Goal: Transaction & Acquisition: Purchase product/service

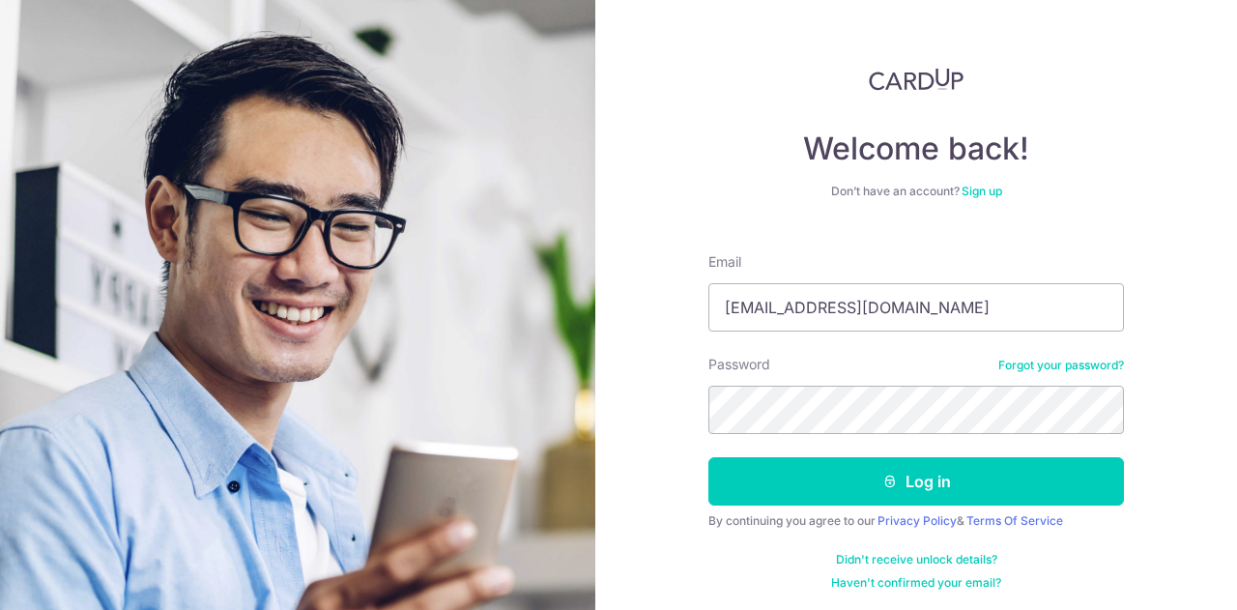
click at [708, 457] on button "Log in" at bounding box center [916, 481] width 416 height 48
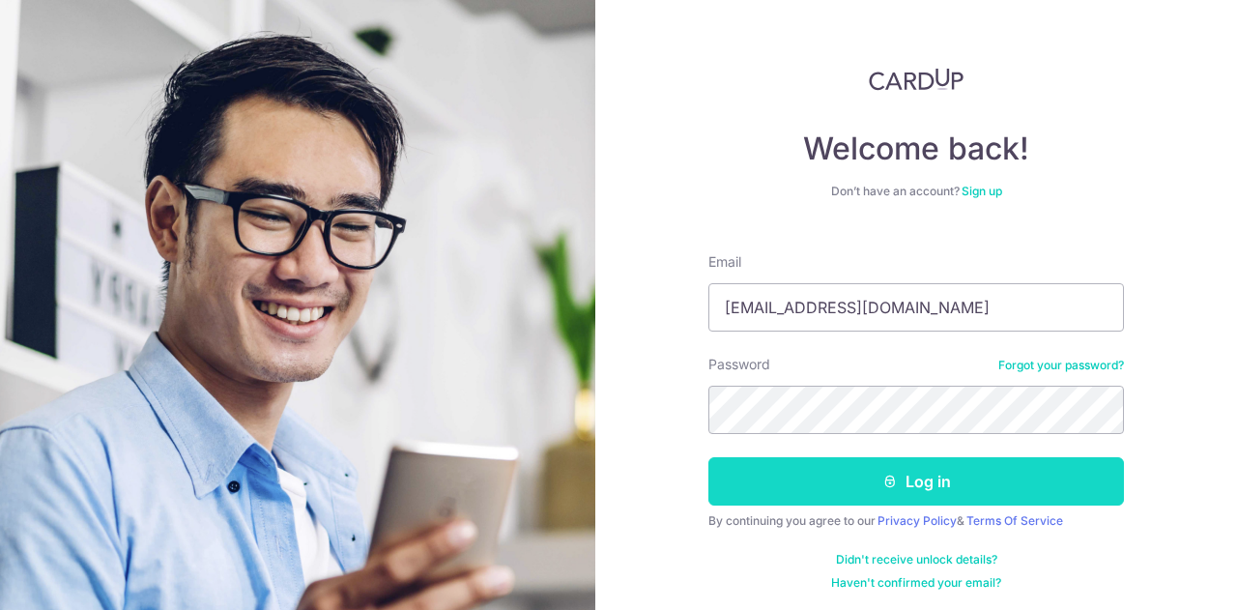
click at [827, 480] on button "Log in" at bounding box center [916, 481] width 416 height 48
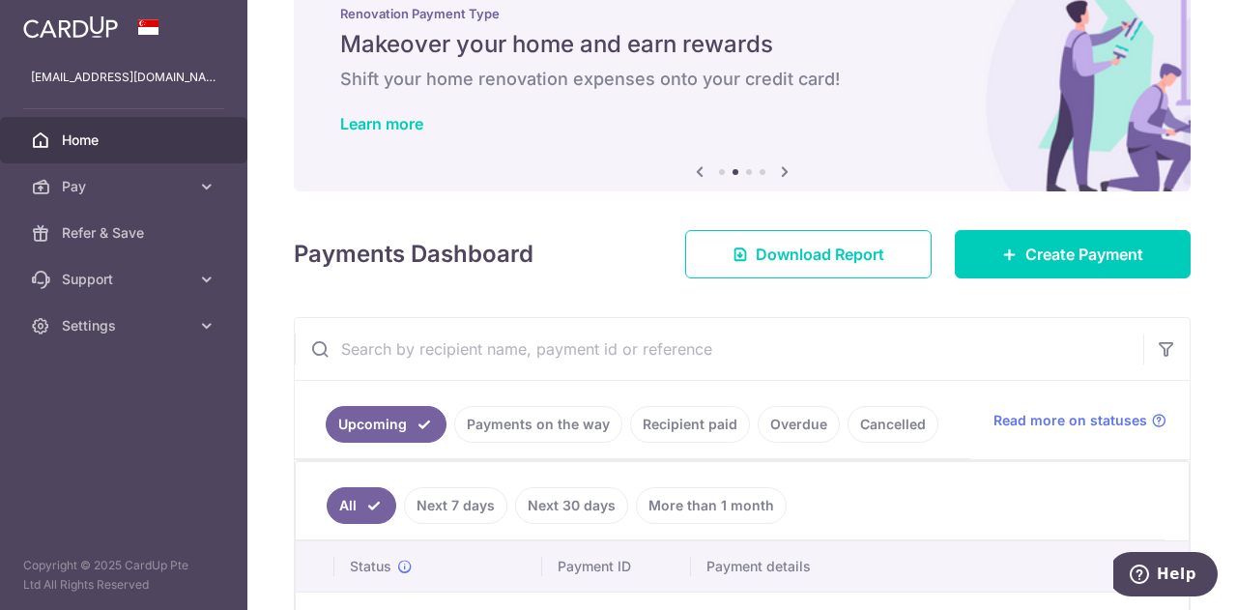
scroll to position [193, 0]
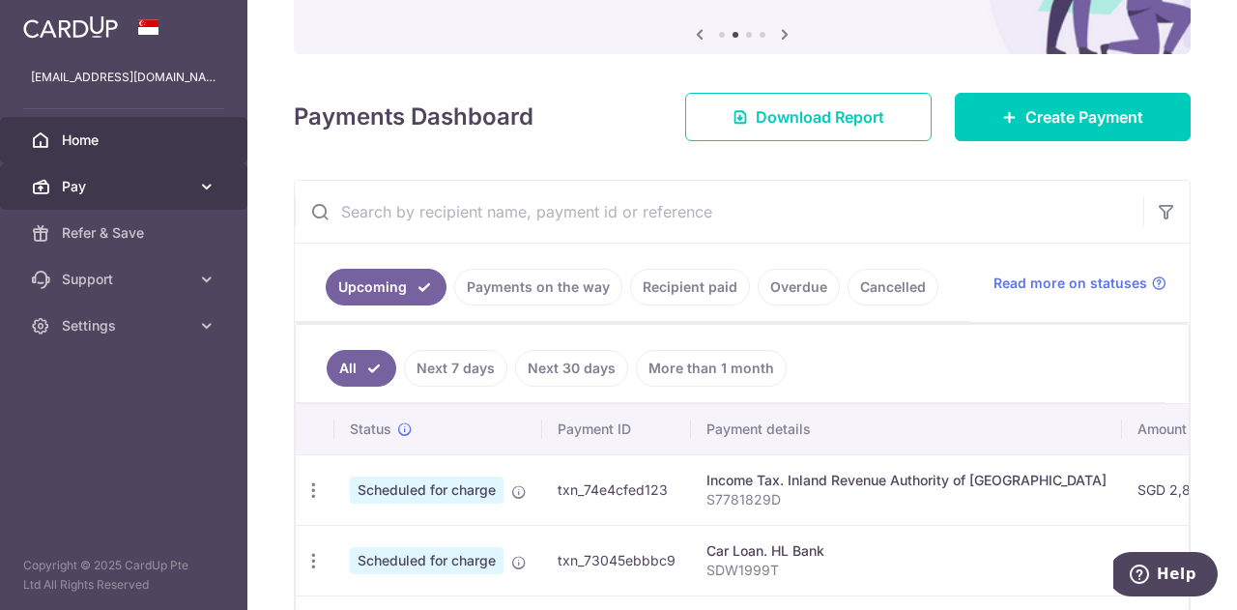
click at [91, 187] on span "Pay" at bounding box center [126, 186] width 128 height 19
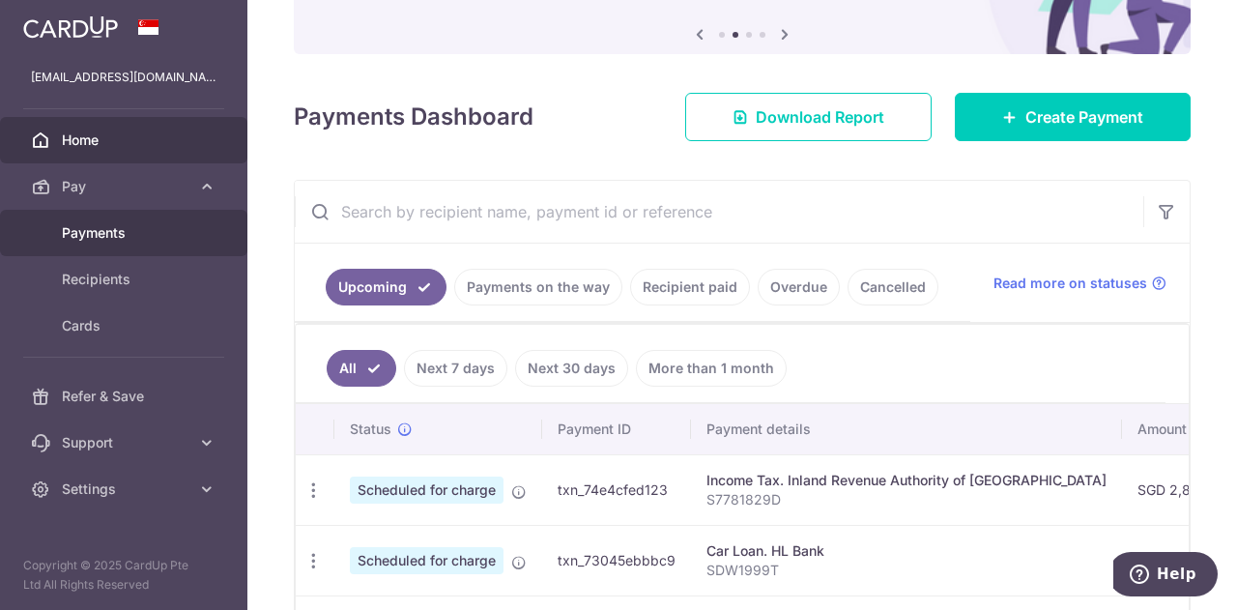
click at [122, 227] on span "Payments" at bounding box center [126, 232] width 128 height 19
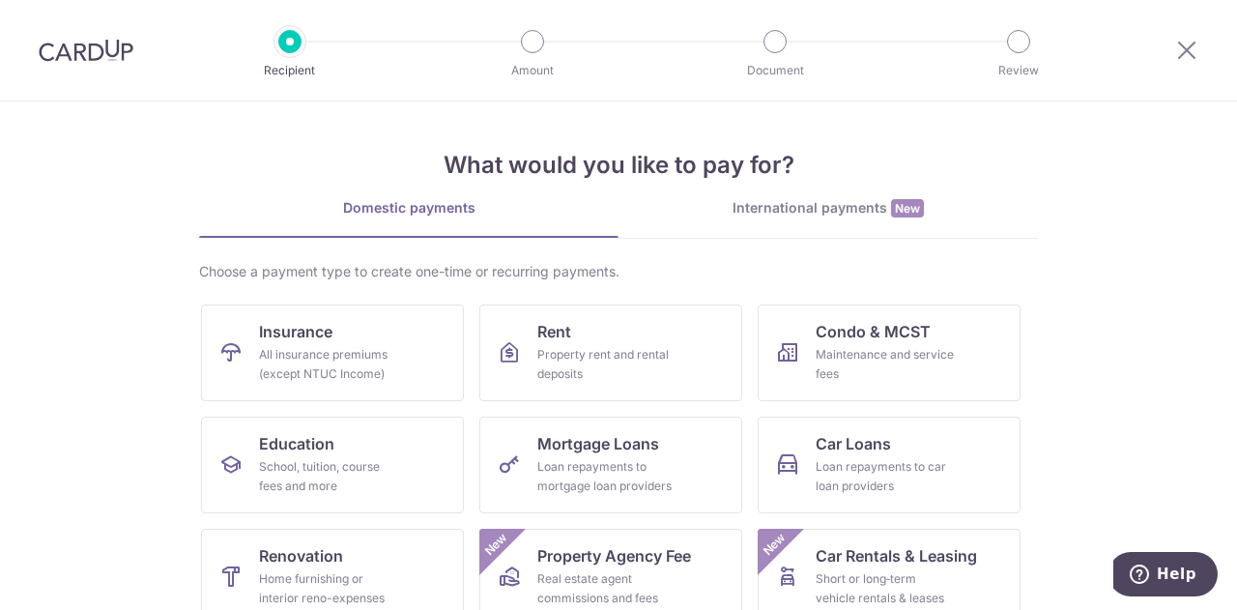
click at [875, 221] on link "International payments New" at bounding box center [828, 218] width 419 height 40
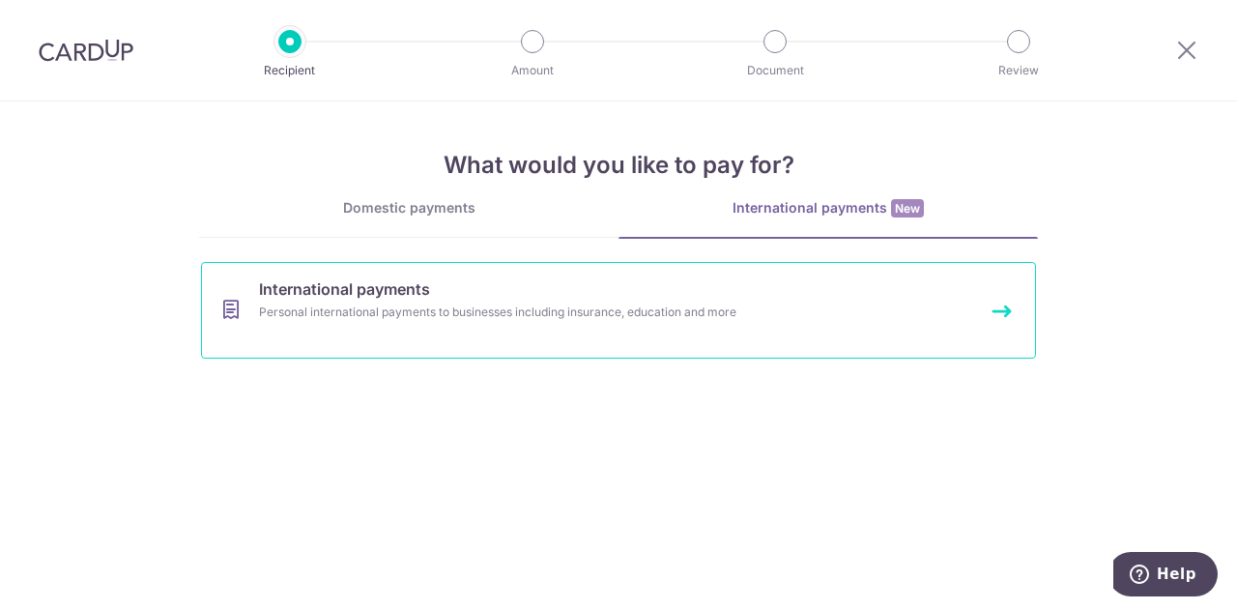
click at [547, 310] on div "Personal international payments to businesses including insurance, education an…" at bounding box center [593, 311] width 668 height 19
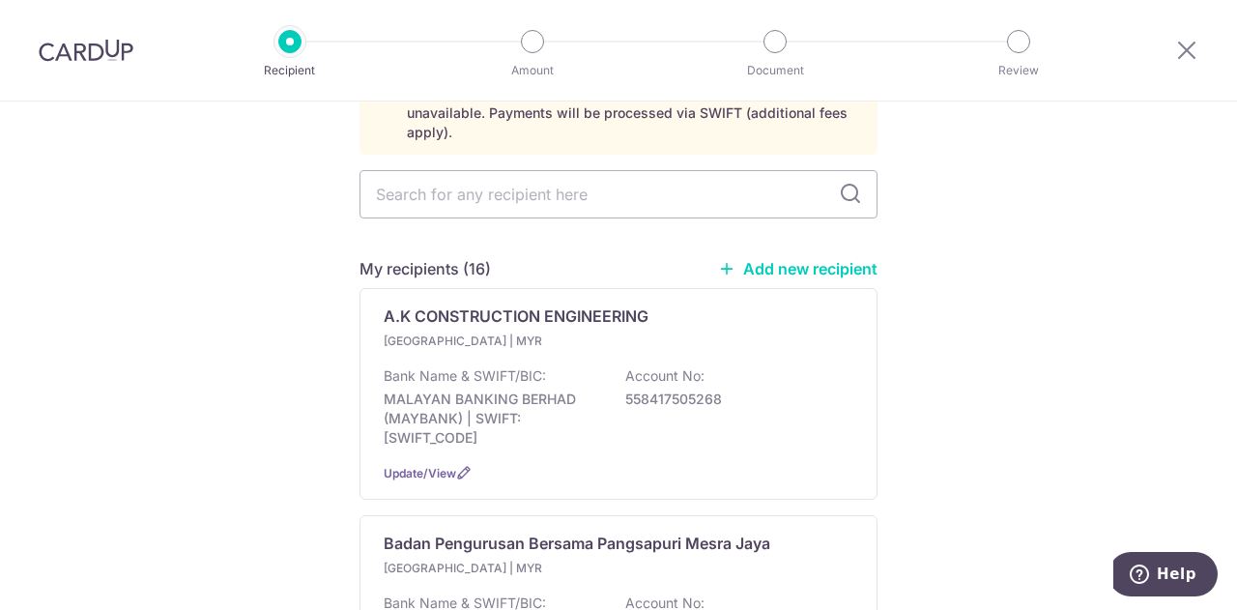
scroll to position [193, 0]
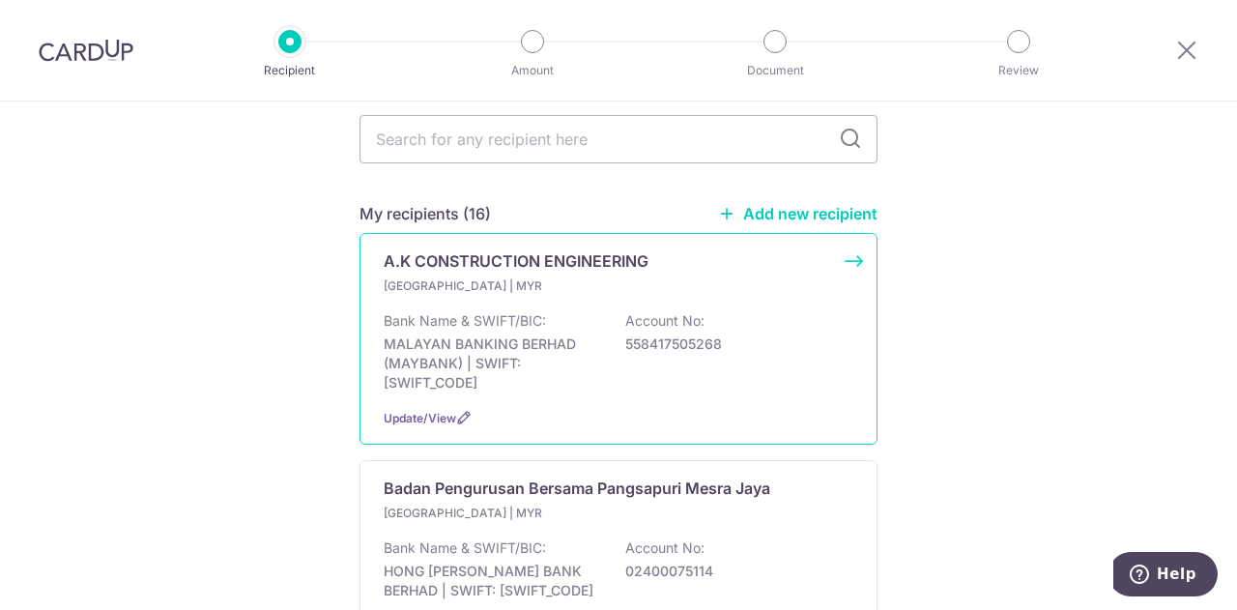
click at [552, 349] on p "MALAYAN BANKING BERHAD (MAYBANK) | SWIFT: MBBEMYKLBAN" at bounding box center [492, 363] width 216 height 58
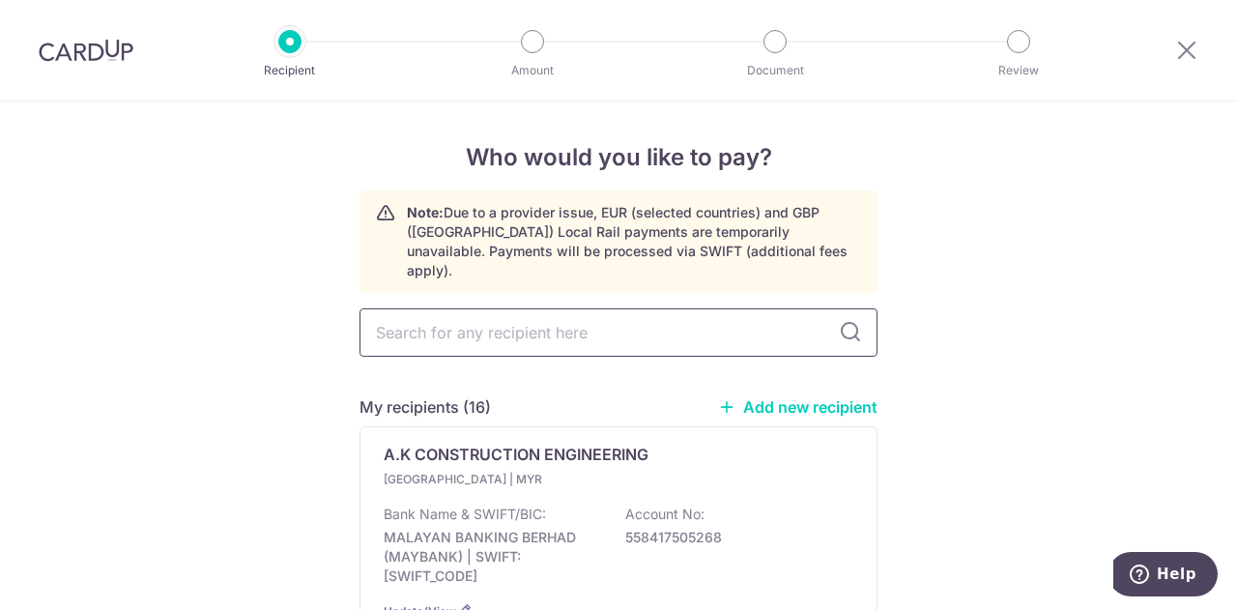
scroll to position [97, 0]
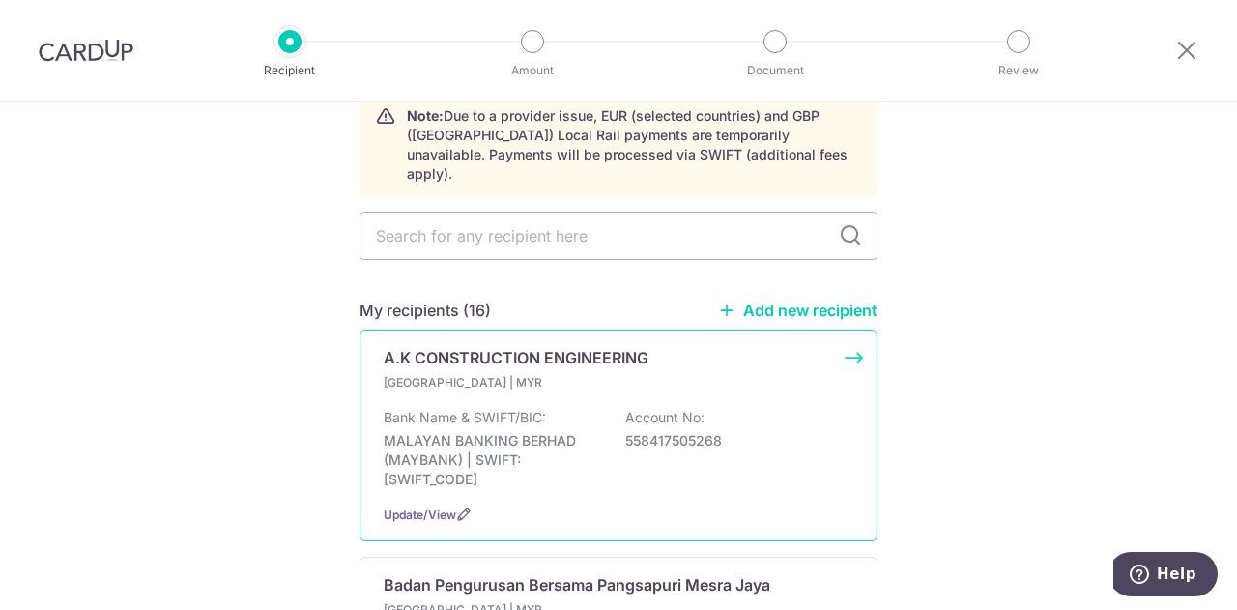
click at [649, 432] on div "Bank Name & SWIFT/BIC: MALAYAN BANKING BERHAD ([GEOGRAPHIC_DATA]) | SWIFT: [SWI…" at bounding box center [619, 448] width 470 height 81
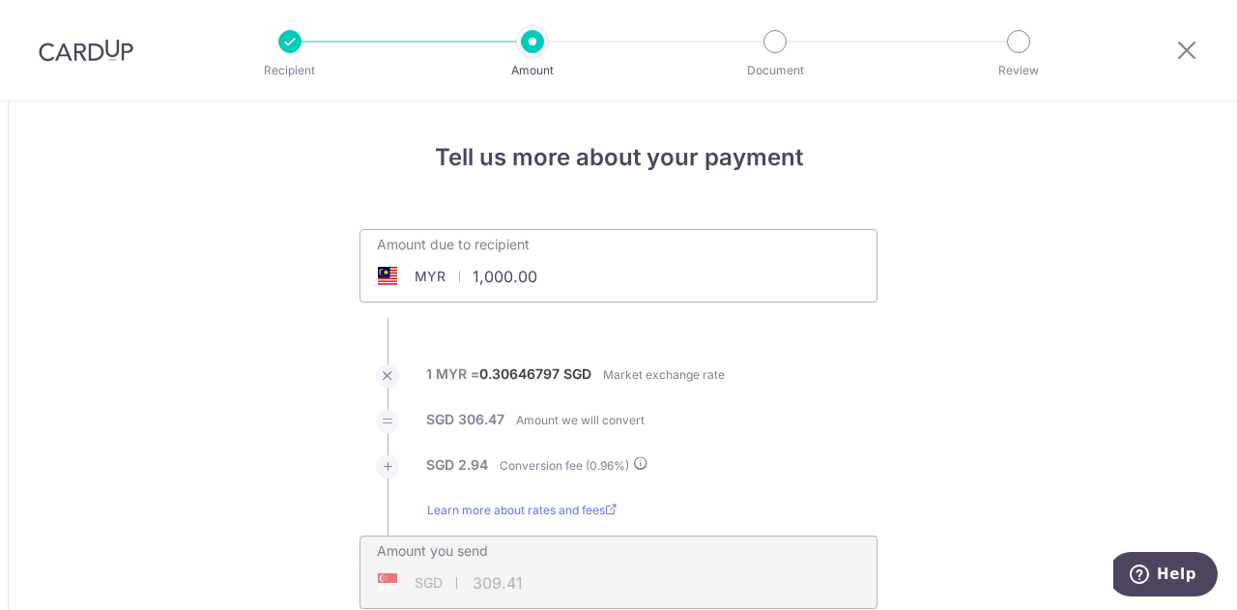
drag, startPoint x: 568, startPoint y: 275, endPoint x: 394, endPoint y: 251, distance: 175.6
click at [402, 258] on input "1,000.00" at bounding box center [509, 276] width 299 height 44
type input "2,000.00"
type input "618.82"
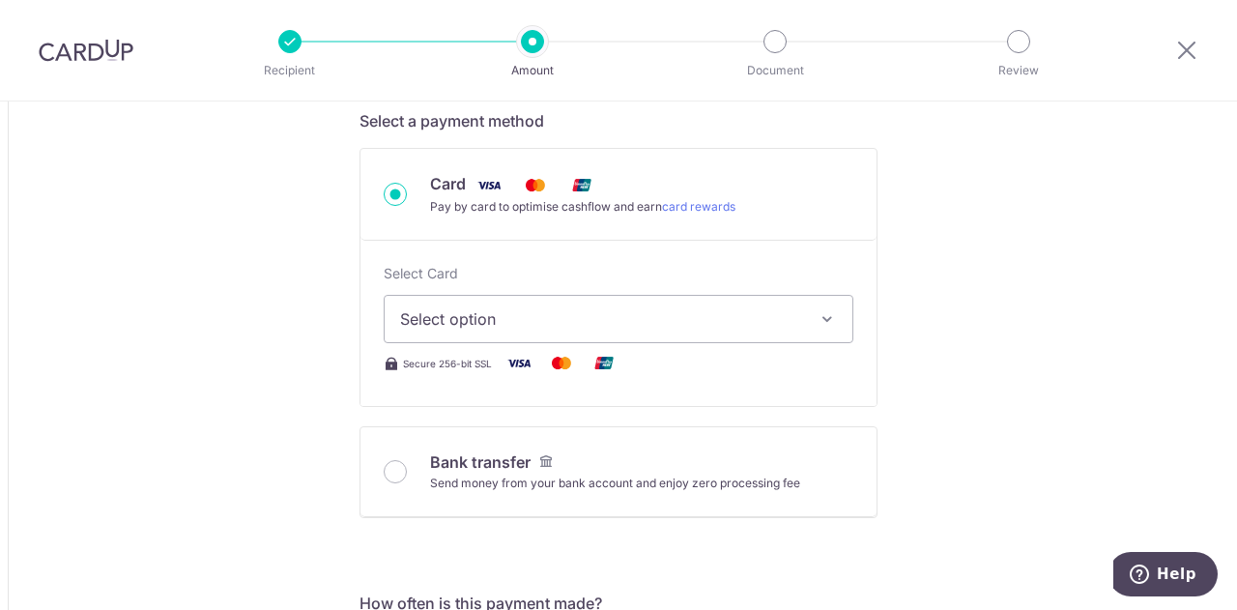
scroll to position [580, 0]
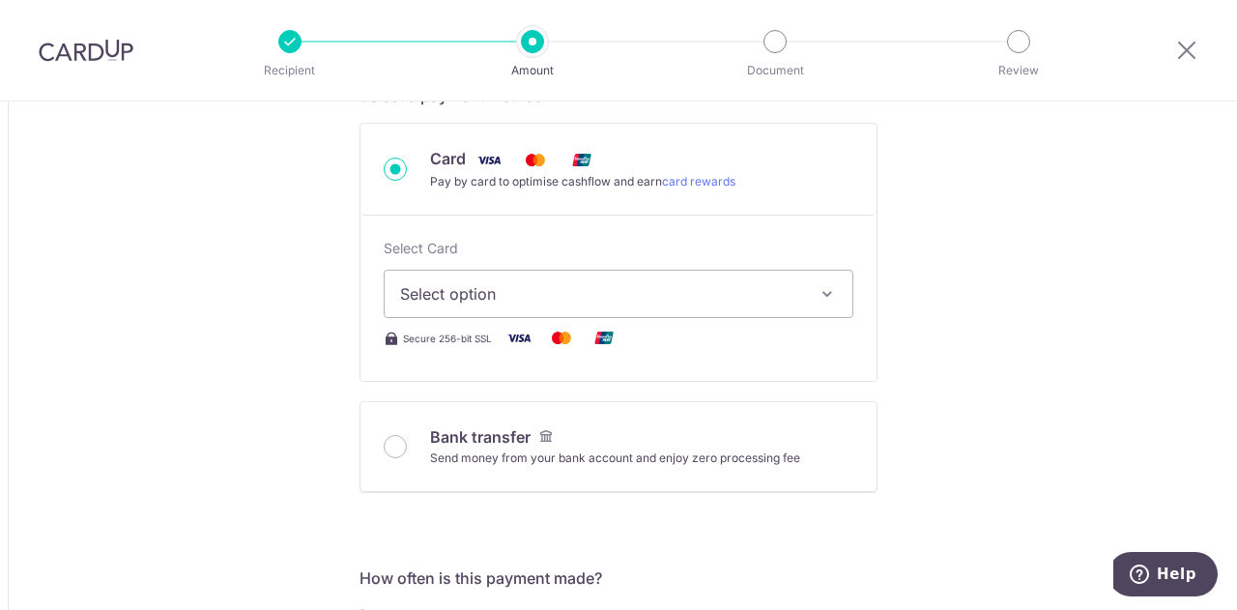
click at [638, 299] on span "Select option" at bounding box center [601, 293] width 402 height 23
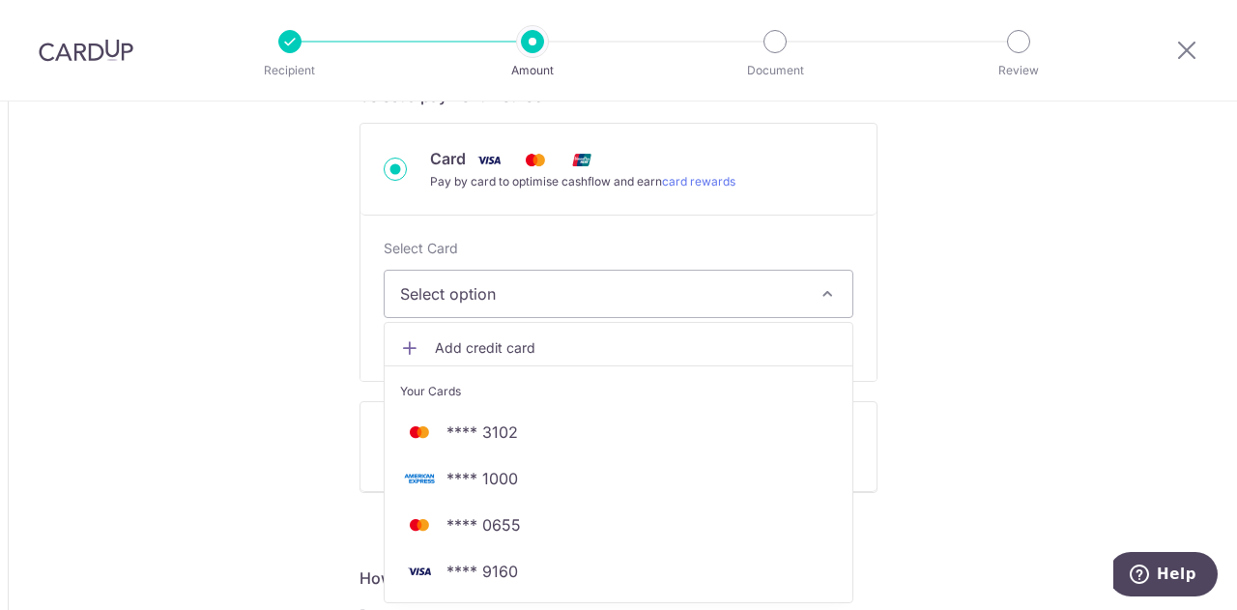
scroll to position [870, 0]
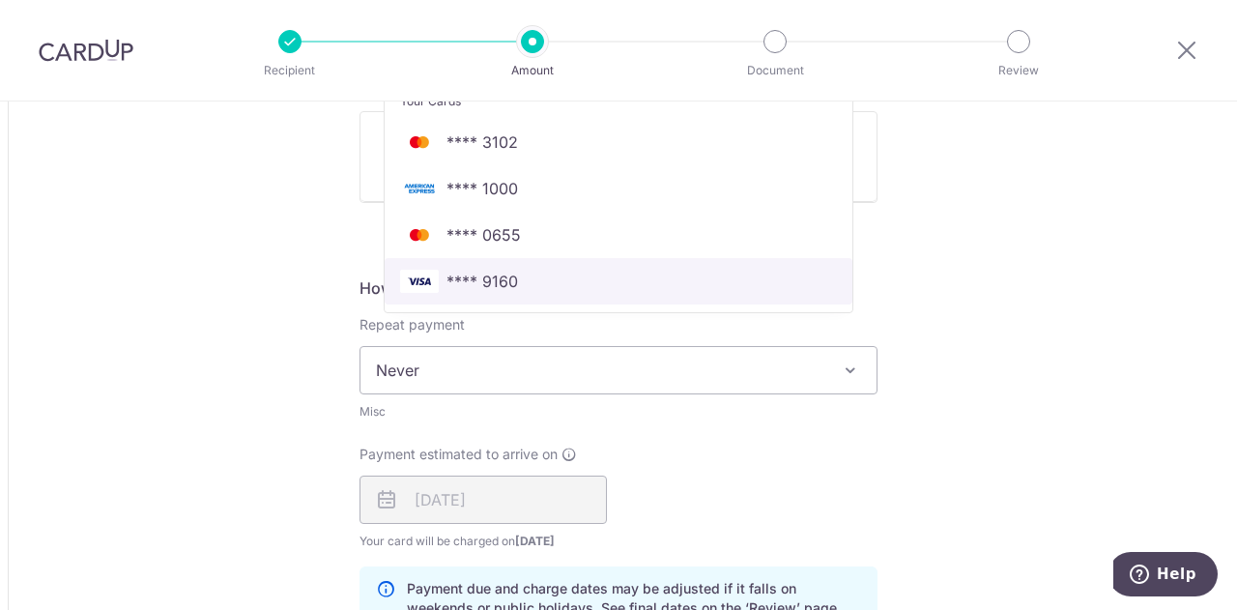
click at [476, 274] on span "**** 9160" at bounding box center [482, 281] width 72 height 23
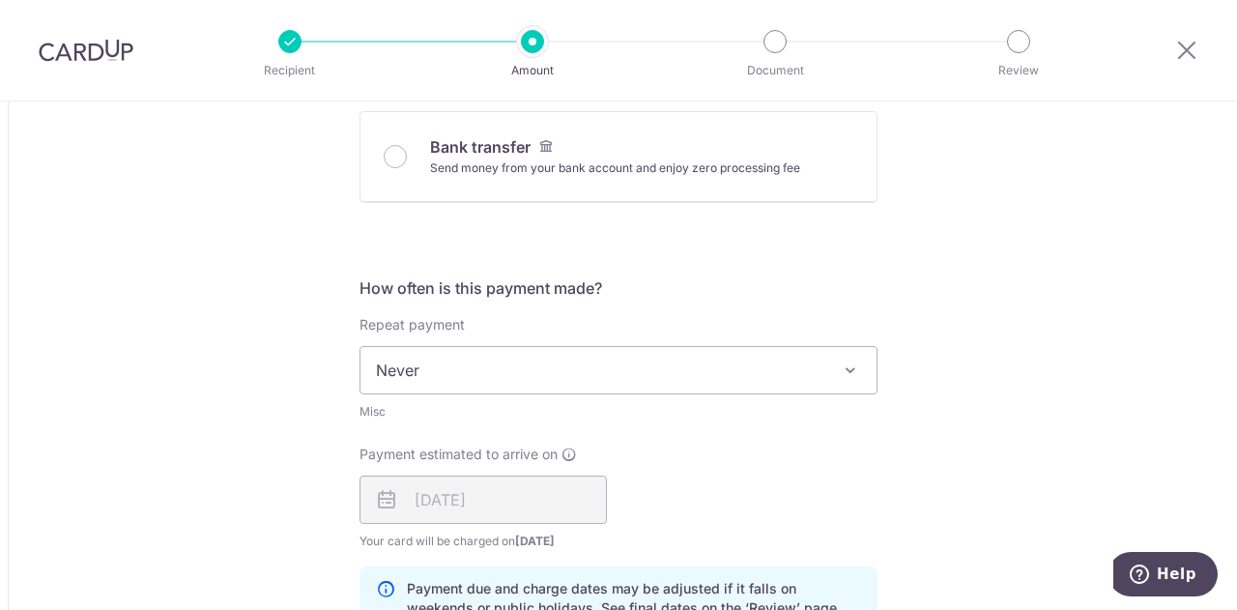
type input "2,000.00"
type input "618.83"
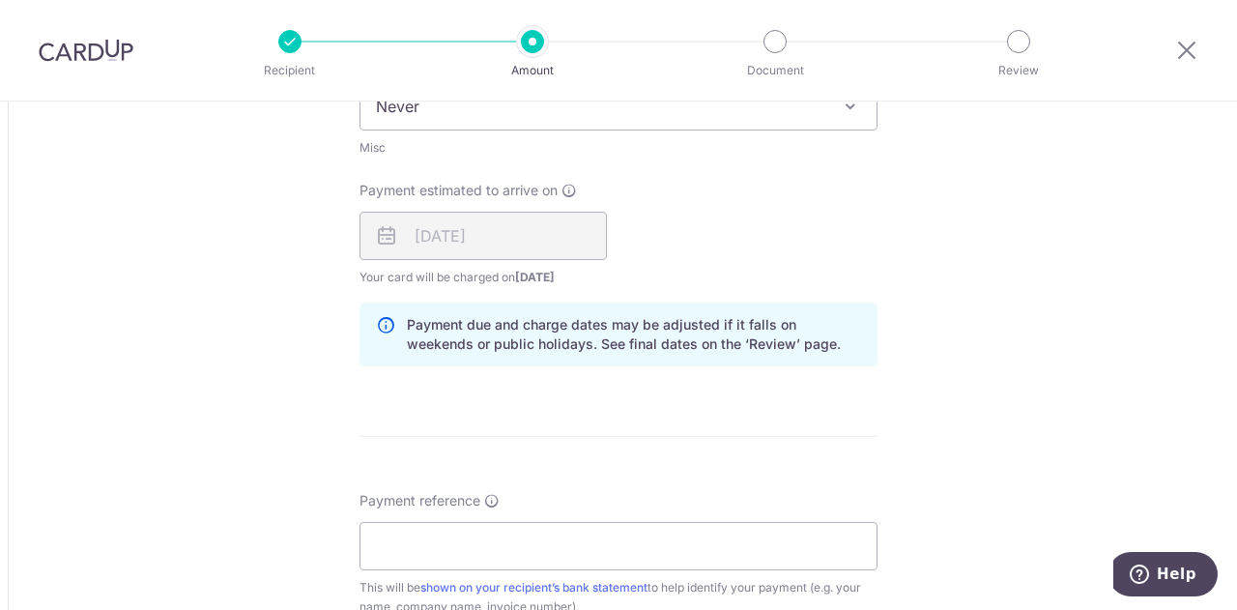
scroll to position [1256, 0]
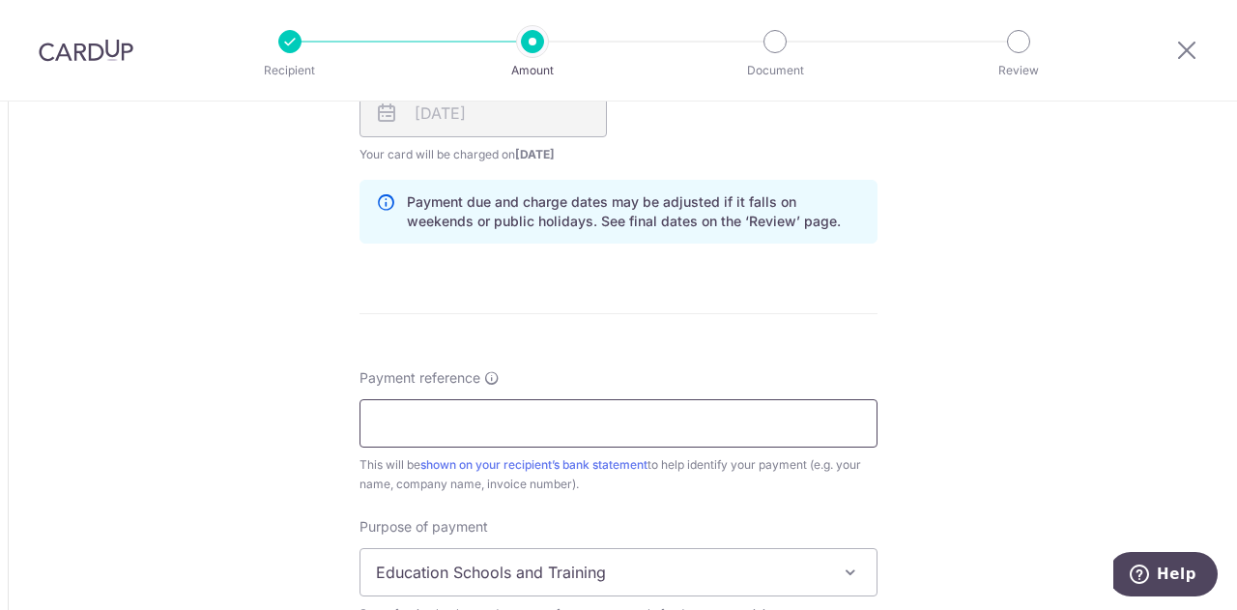
click at [742, 421] on input "Payment reference" at bounding box center [619, 423] width 518 height 48
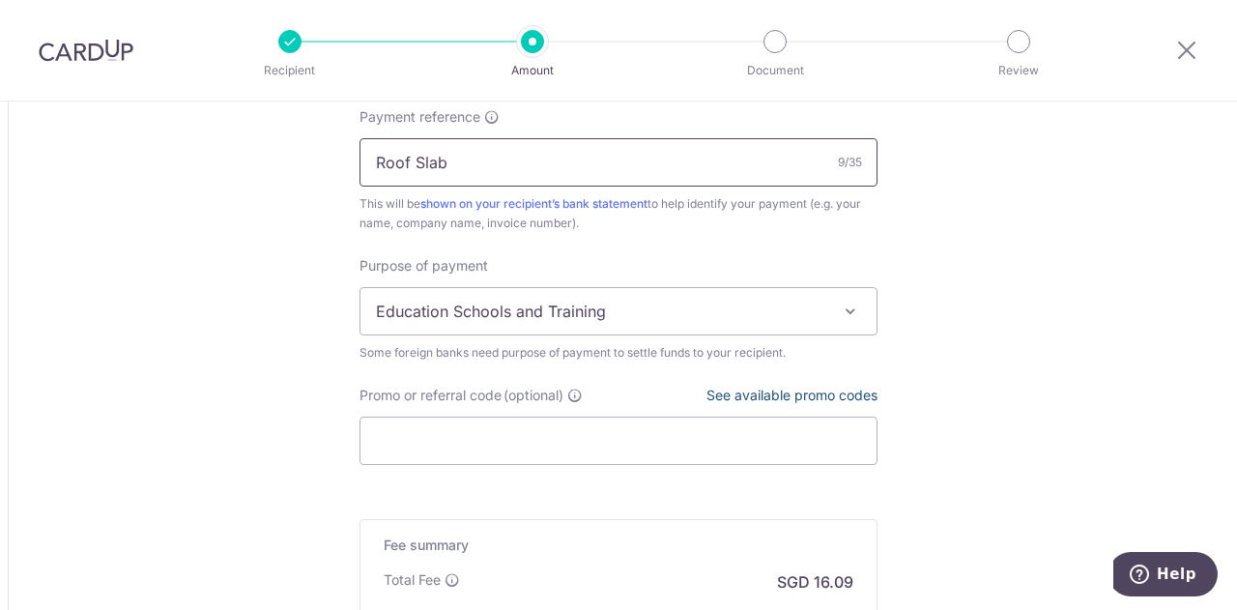
scroll to position [1546, 0]
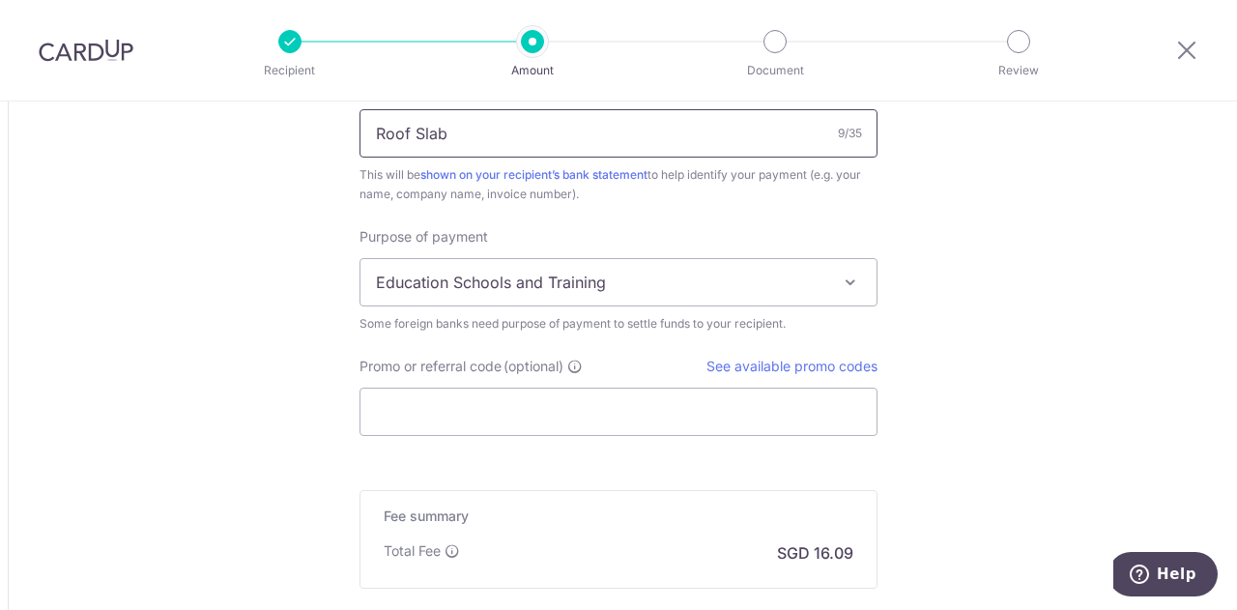
type input "Roof Slab"
click at [717, 280] on span "Education Schools and Training" at bounding box center [618, 282] width 516 height 46
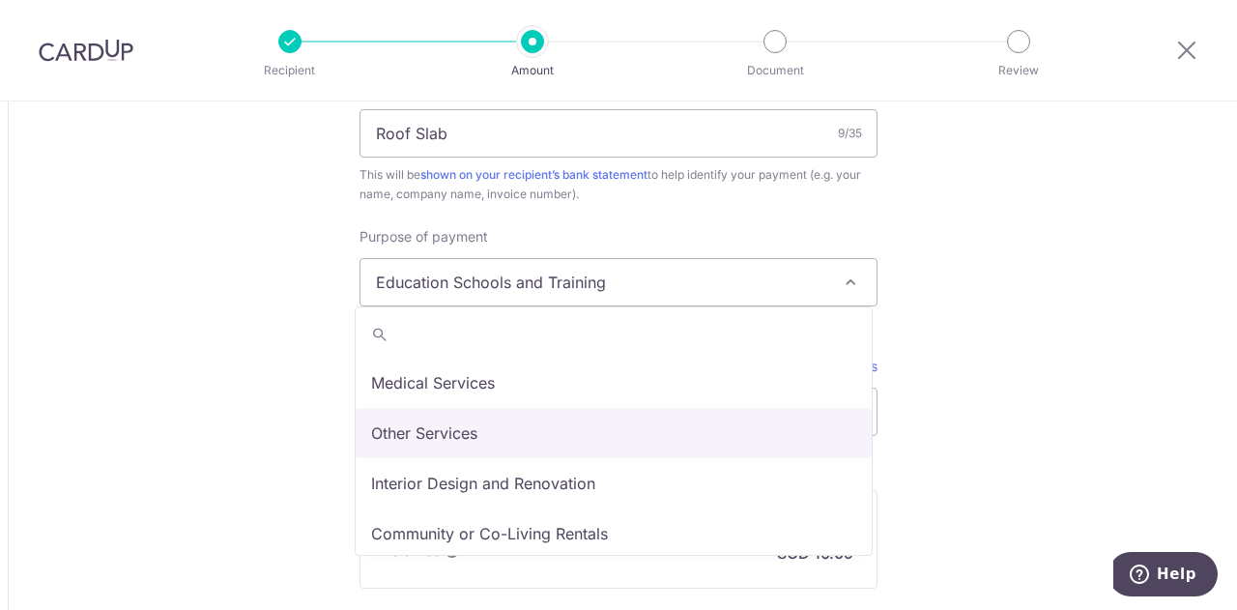
scroll to position [158, 0]
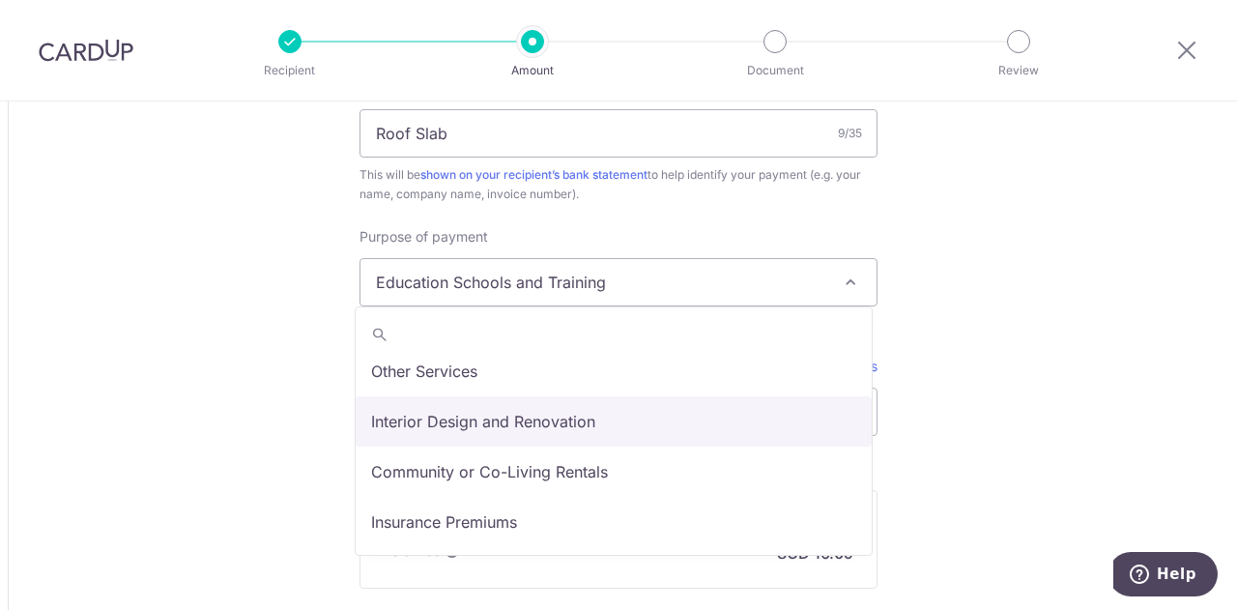
select select "Interior Design and Renovation"
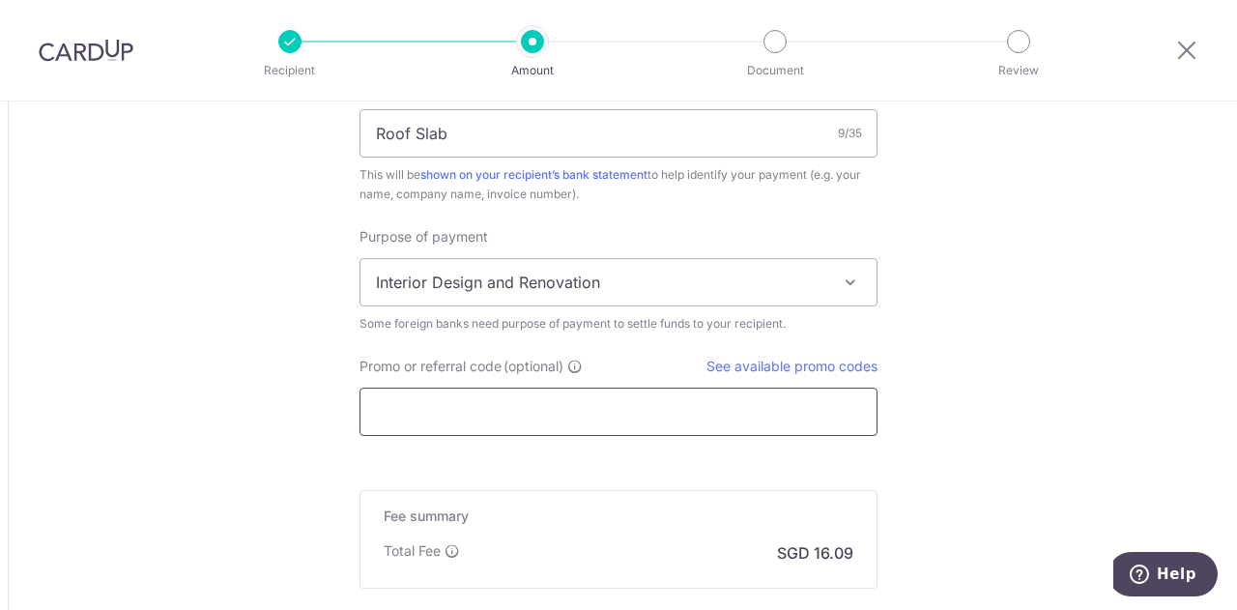
click at [648, 418] on input "Promo or referral code (optional)" at bounding box center [619, 412] width 518 height 48
click at [711, 358] on link "See available promo codes" at bounding box center [791, 366] width 171 height 16
click at [520, 398] on input "Promo or referral code (optional)" at bounding box center [619, 412] width 518 height 48
paste input "GLOBE185"
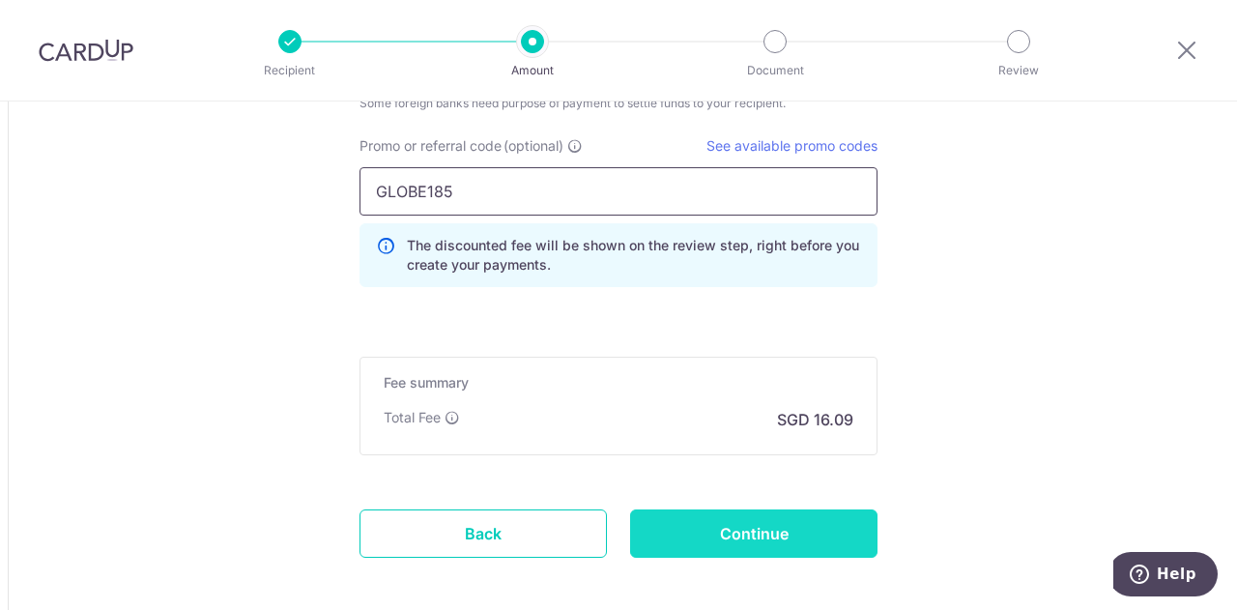
scroll to position [1836, 0]
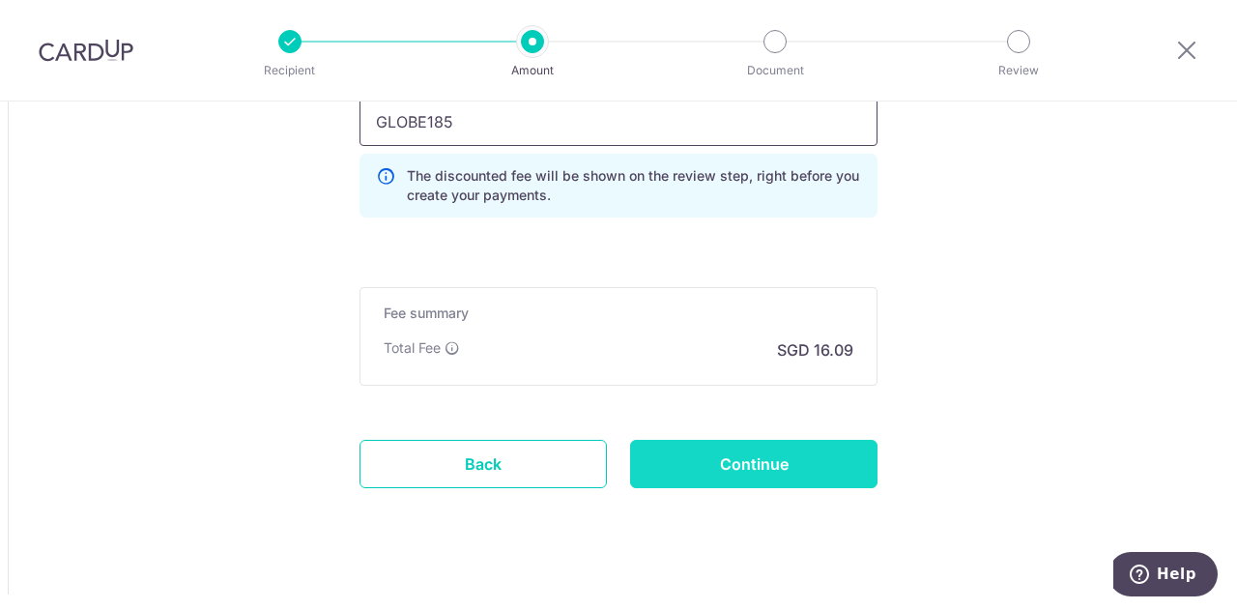
type input "GLOBE185"
click at [755, 475] on input "Continue" at bounding box center [753, 464] width 247 height 48
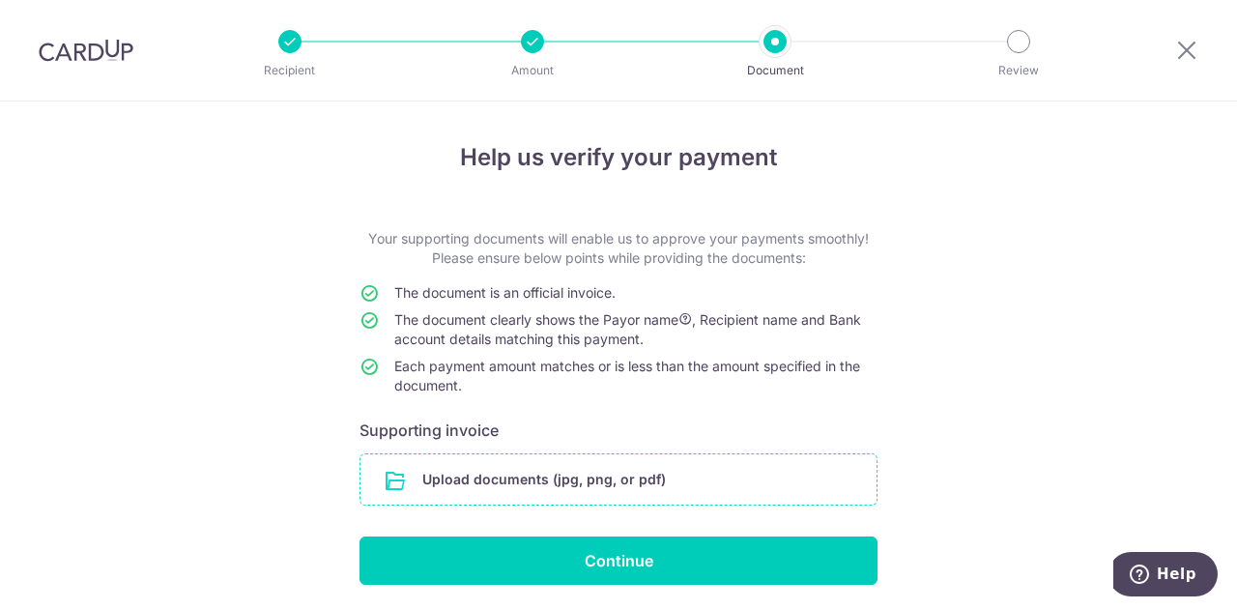
click at [652, 482] on input "file" at bounding box center [618, 479] width 516 height 50
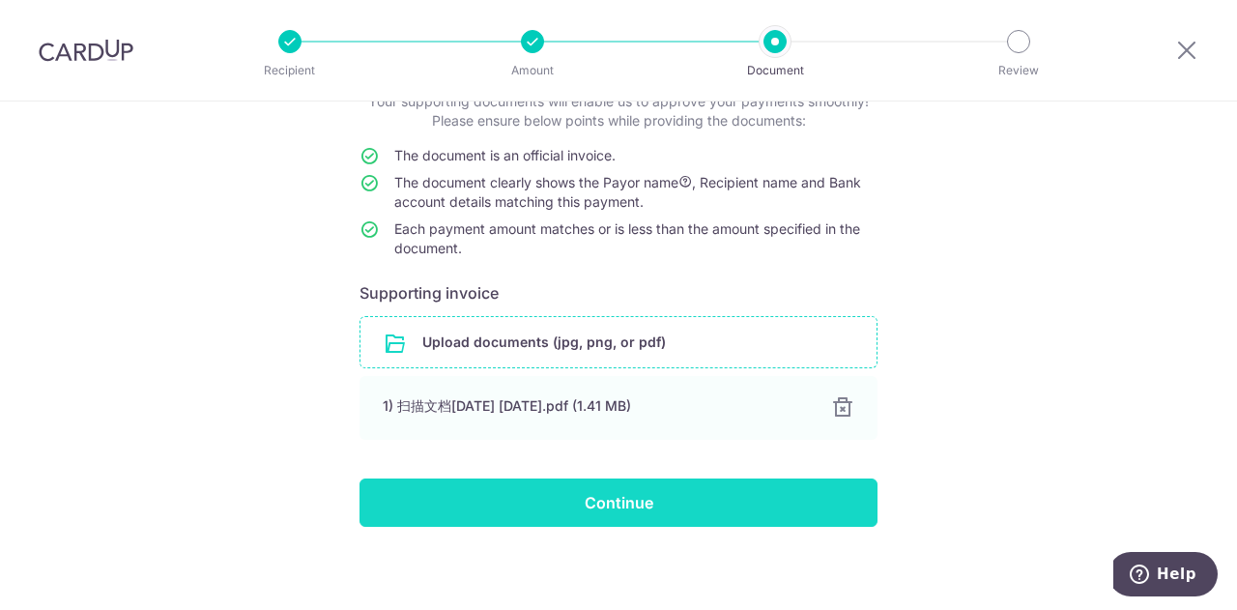
scroll to position [143, 0]
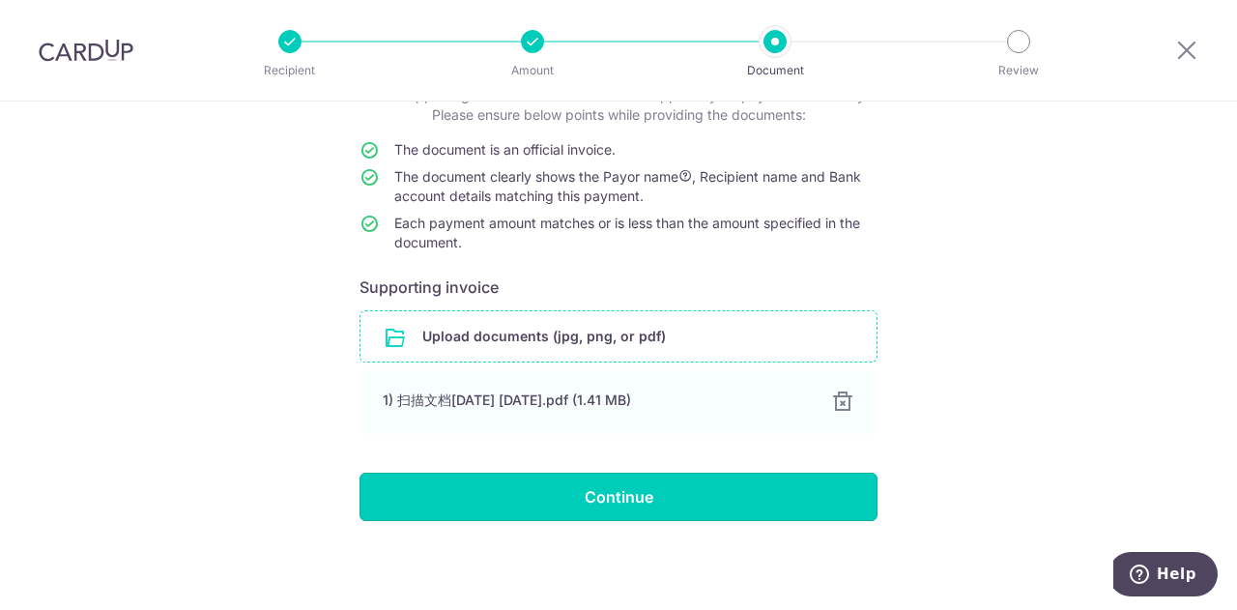
click at [697, 490] on input "Continue" at bounding box center [619, 497] width 518 height 48
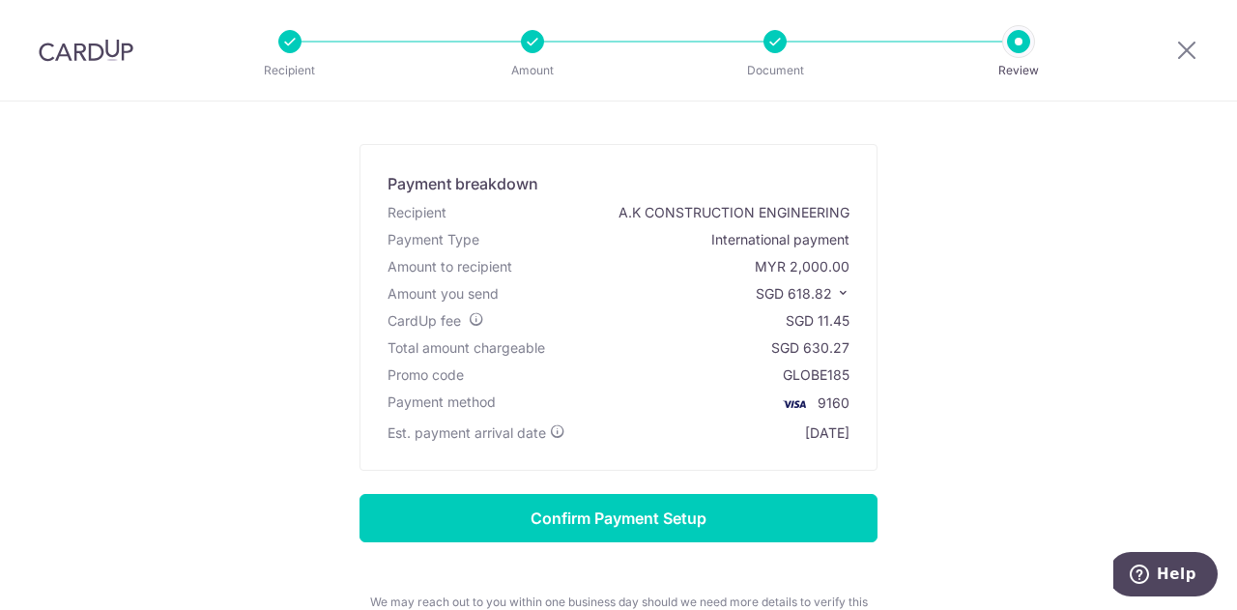
scroll to position [97, 0]
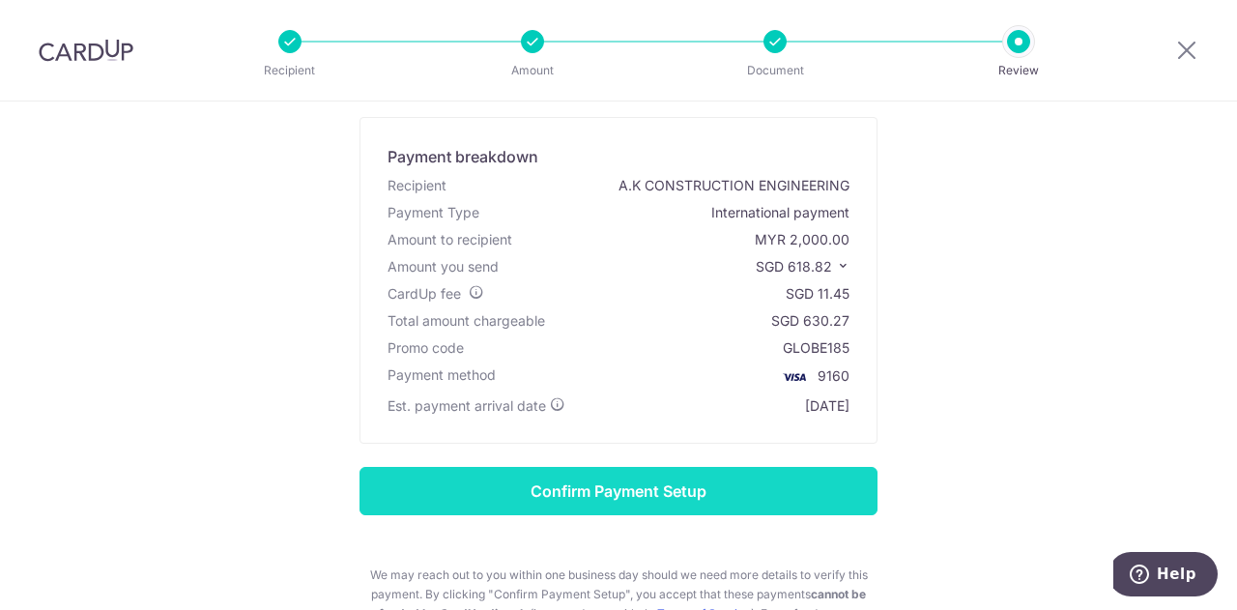
click at [634, 494] on input "Confirm Payment Setup" at bounding box center [619, 491] width 518 height 48
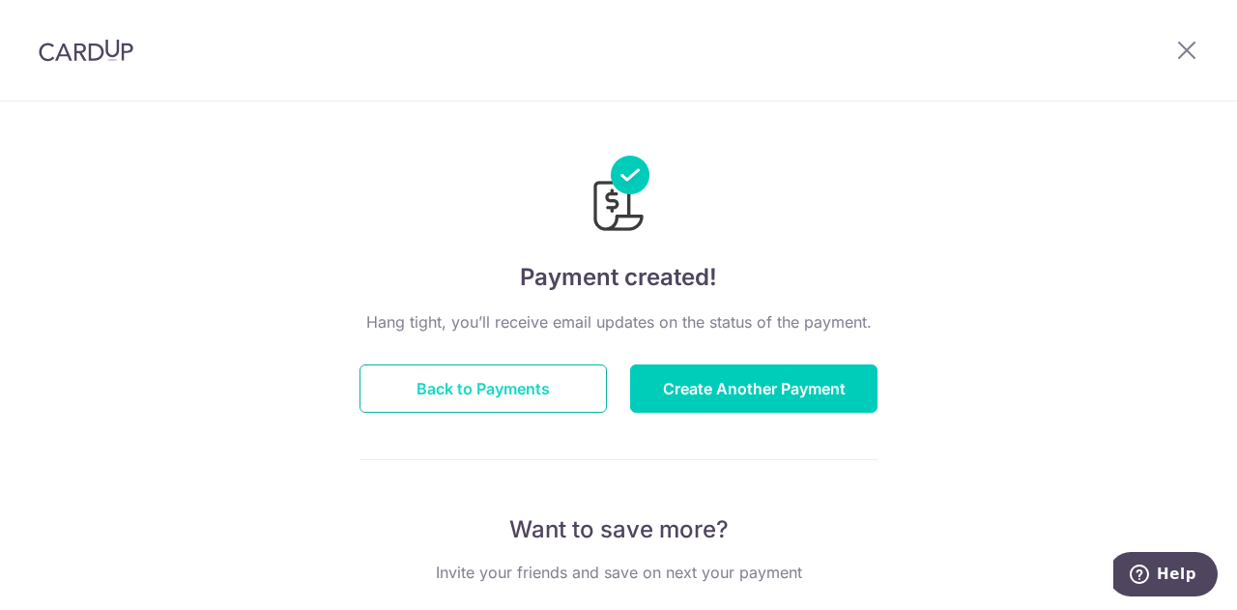
click at [516, 384] on button "Back to Payments" at bounding box center [483, 388] width 247 height 48
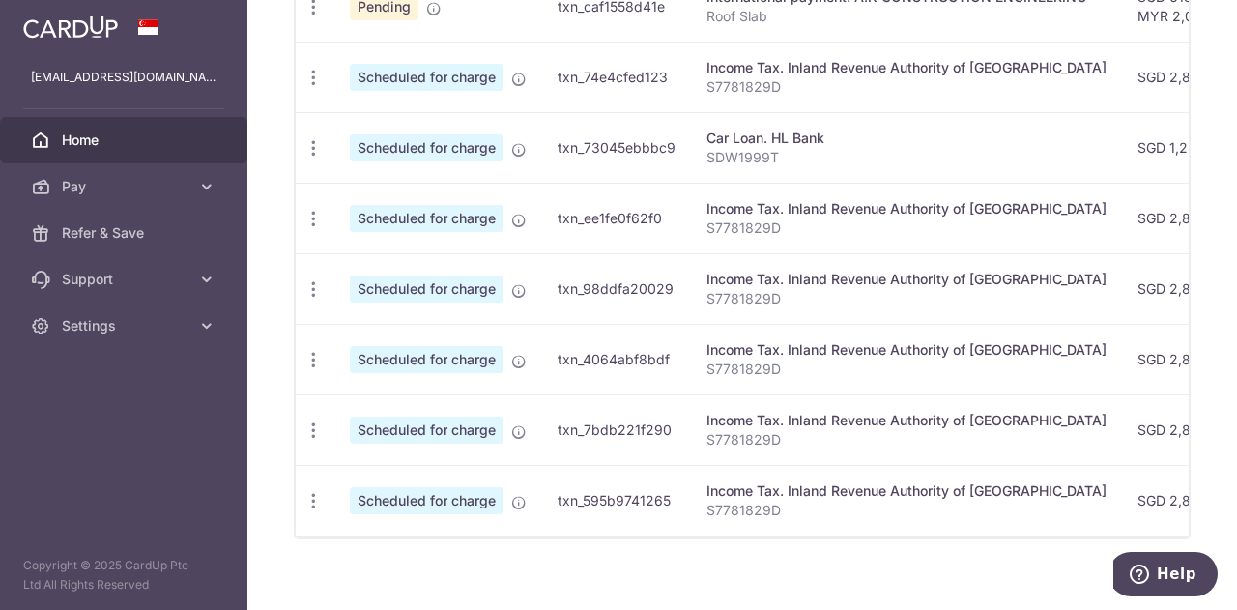
scroll to position [698, 0]
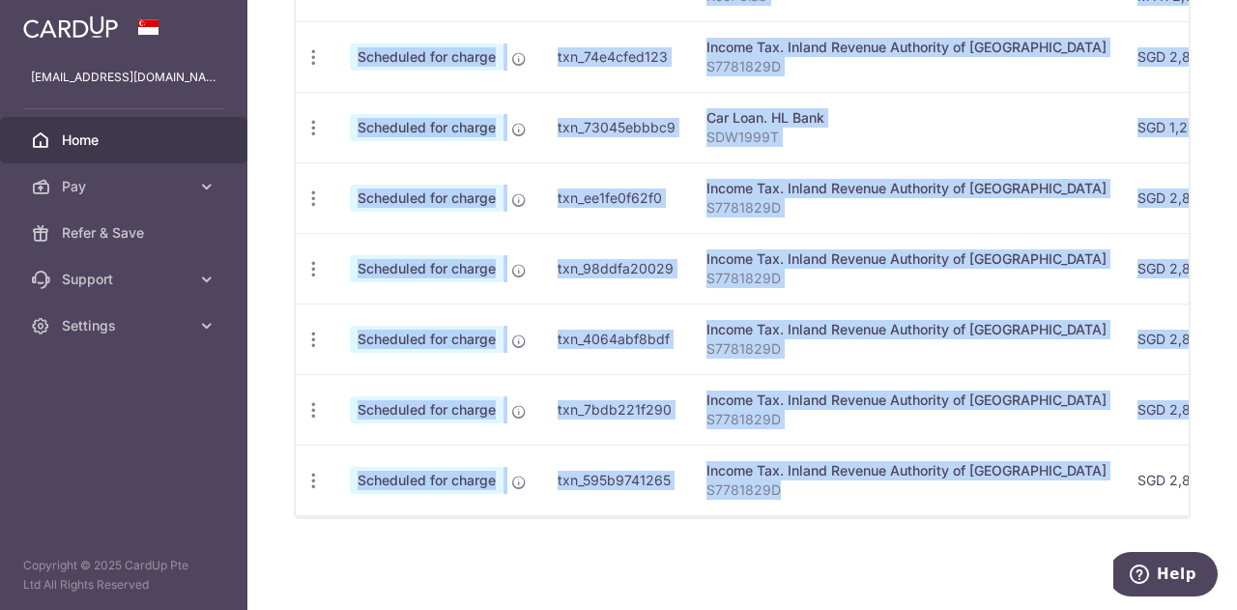
drag, startPoint x: 866, startPoint y: 506, endPoint x: 984, endPoint y: 514, distance: 118.2
click at [984, 514] on div "Status Payment ID Payment details Amount CardUp fee Total amt. Charge date Due …" at bounding box center [742, 207] width 893 height 615
click at [867, 504] on td "Income Tax. Inland Revenue Authority of Singapore S7781829D" at bounding box center [906, 480] width 431 height 71
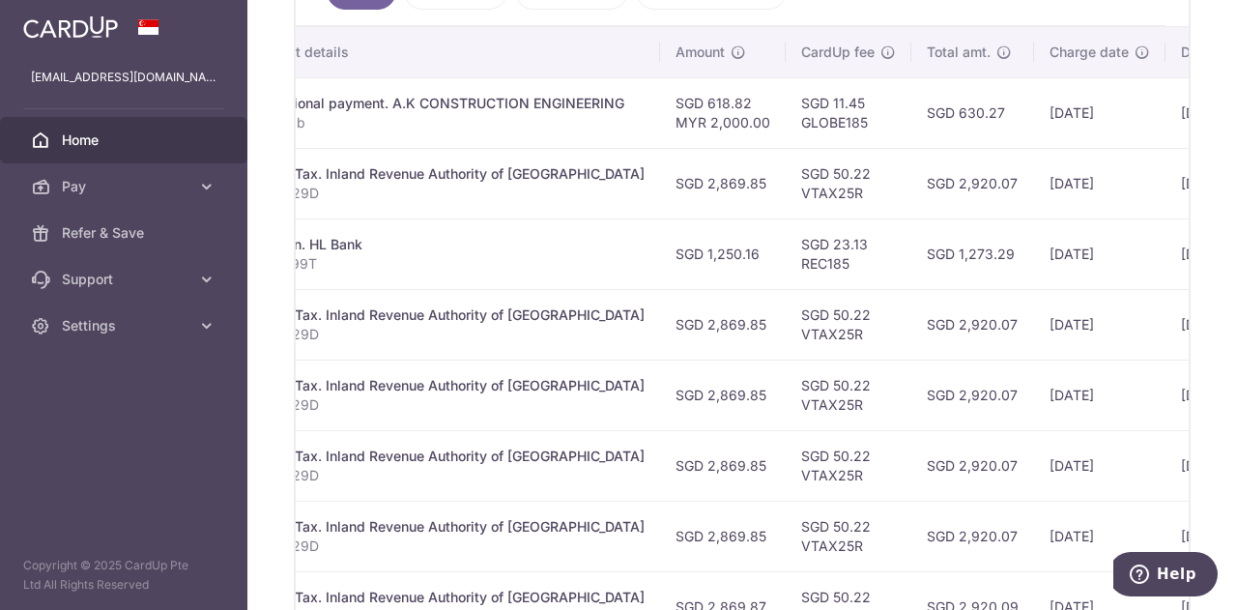
scroll to position [601, 0]
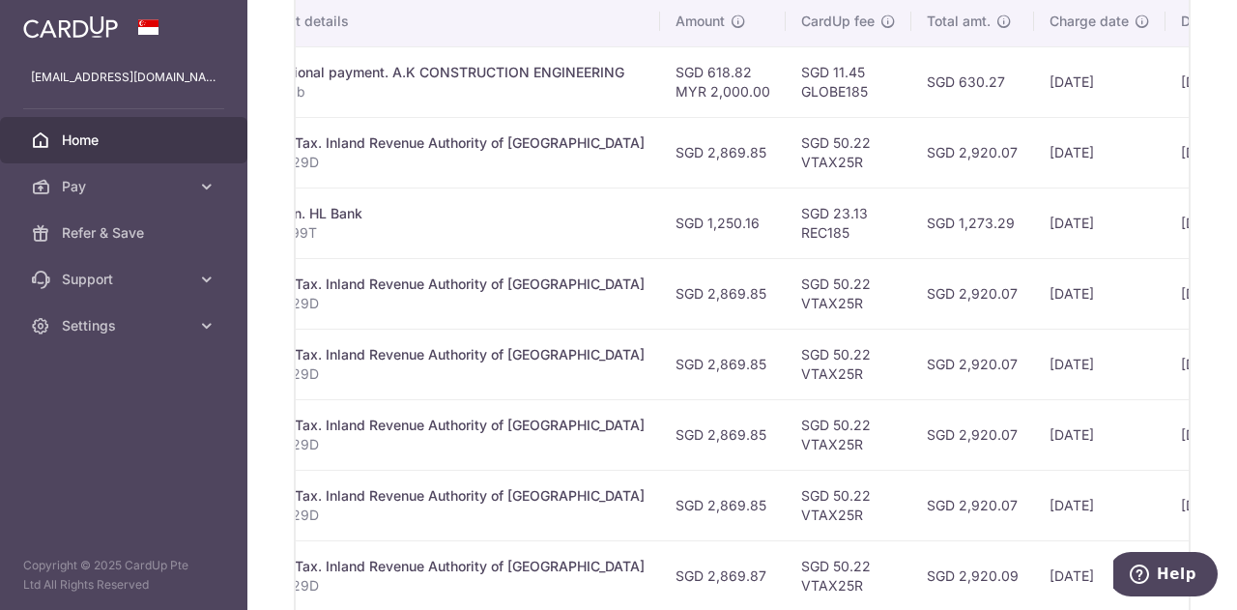
click at [676, 97] on td "SGD 618.82 MYR 2,000.00" at bounding box center [723, 81] width 126 height 71
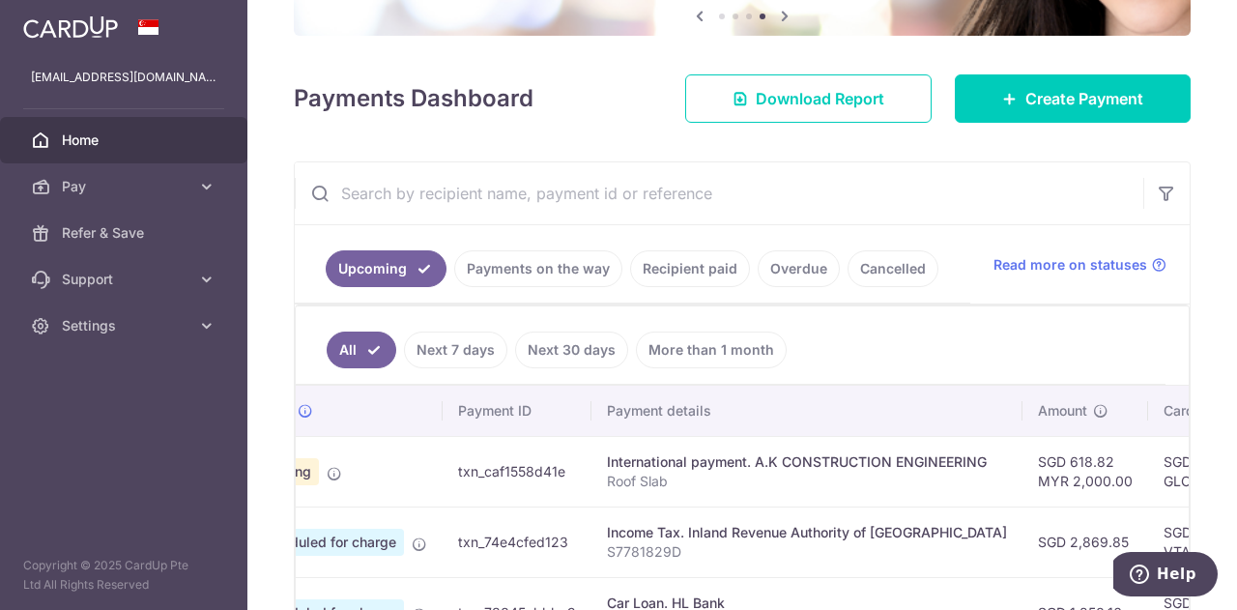
scroll to position [118, 0]
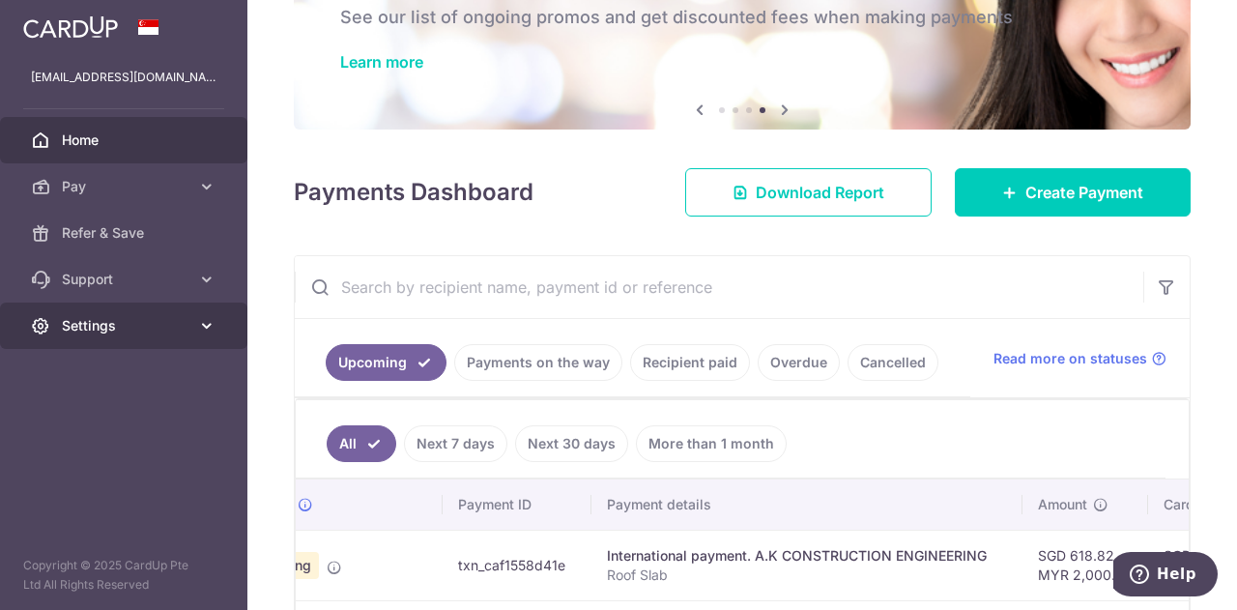
click at [202, 329] on icon at bounding box center [206, 325] width 19 height 19
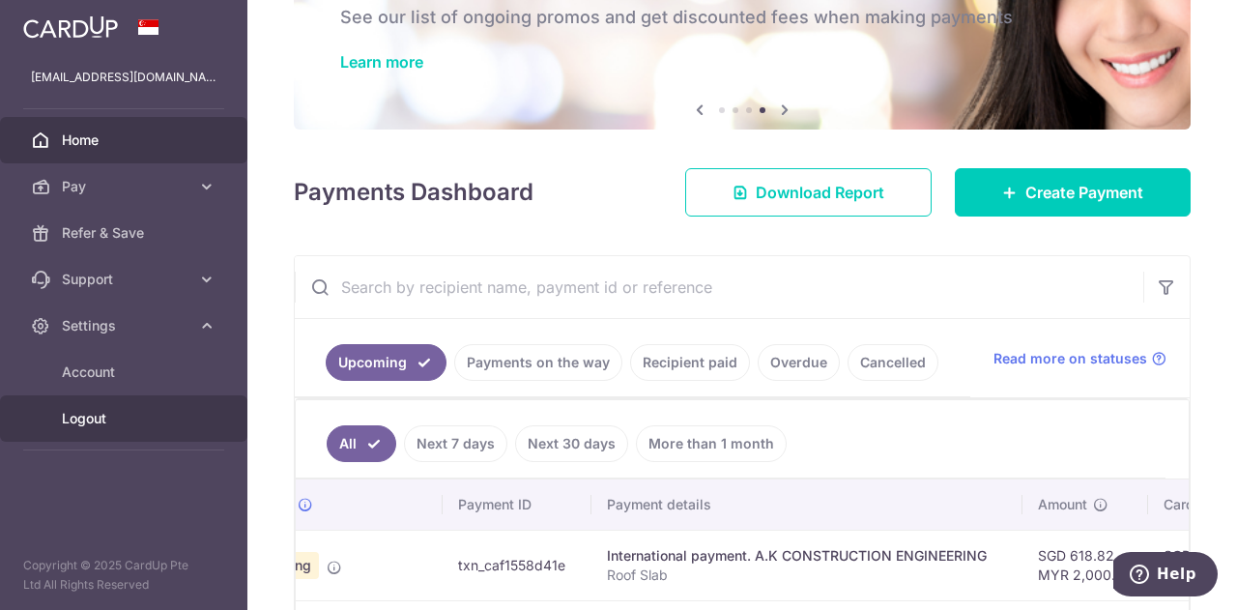
click at [112, 426] on span "Logout" at bounding box center [126, 418] width 128 height 19
